Goal: Check status: Check status

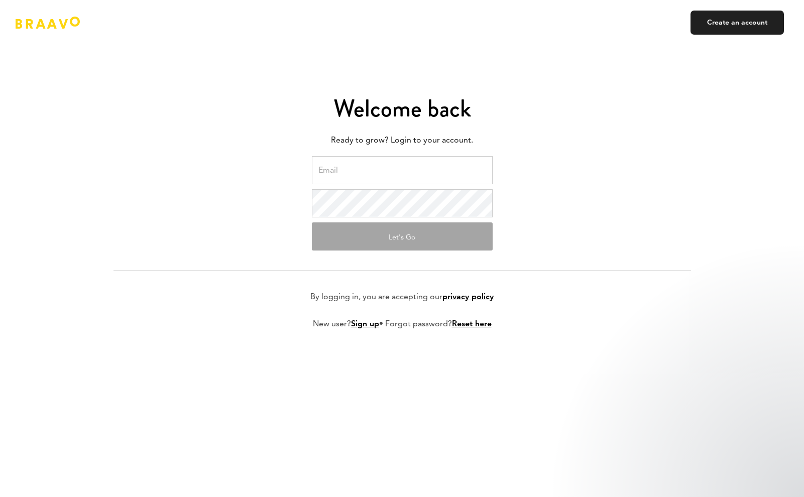
type input "gabe@28.co"
click at [363, 178] on input "gabe@28.co" at bounding box center [402, 170] width 181 height 28
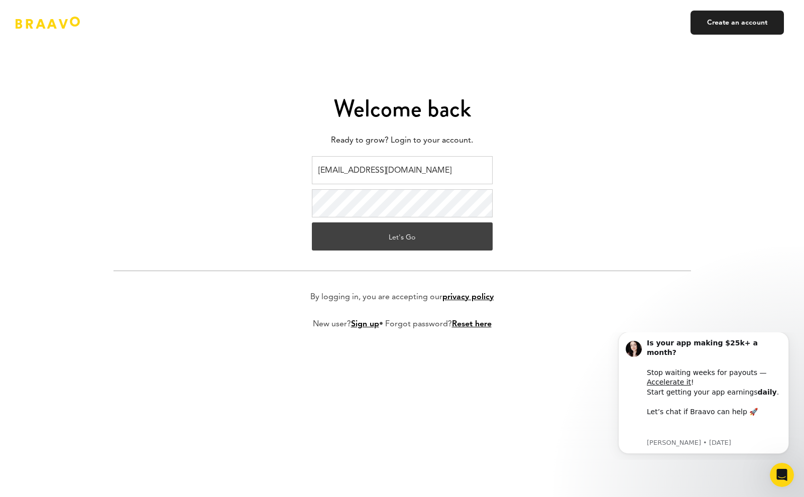
click at [344, 237] on button "Let's Go" at bounding box center [402, 236] width 181 height 28
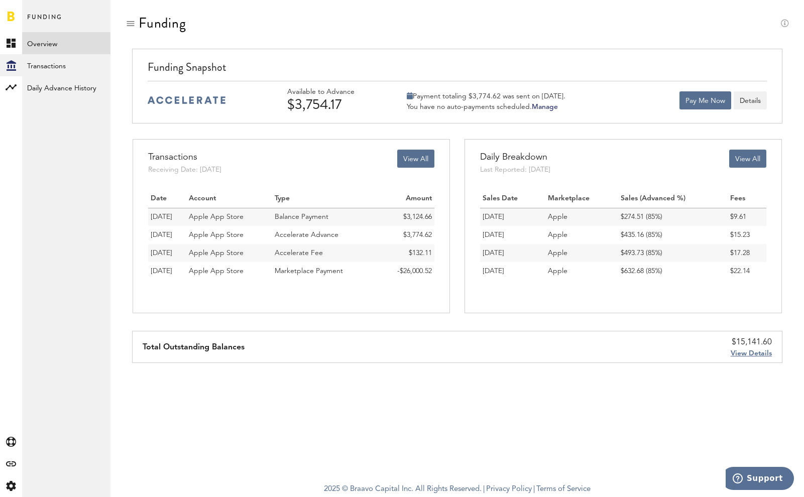
click at [424, 42] on div "Funding" at bounding box center [456, 32] width 663 height 34
click at [391, 53] on div "Funding Snapshot Available to Advance $3,754.17 Payment totaling $3,774.62 was …" at bounding box center [457, 86] width 650 height 75
click at [426, 61] on div "Funding Snapshot" at bounding box center [457, 70] width 619 height 22
click at [625, 36] on div "Funding" at bounding box center [456, 32] width 663 height 34
